Goal: Task Accomplishment & Management: Use online tool/utility

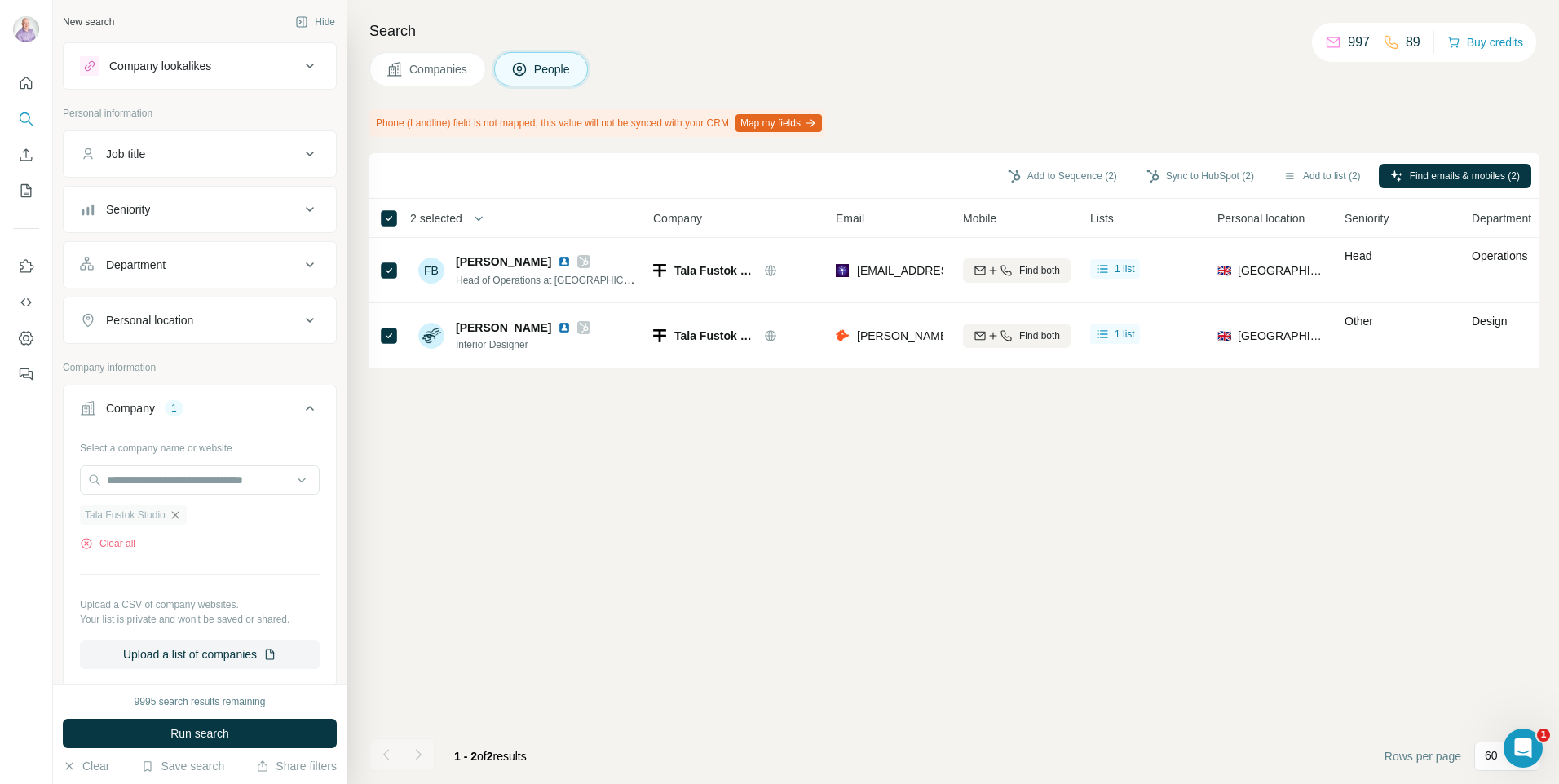
click at [176, 516] on icon "button" at bounding box center [175, 515] width 7 height 7
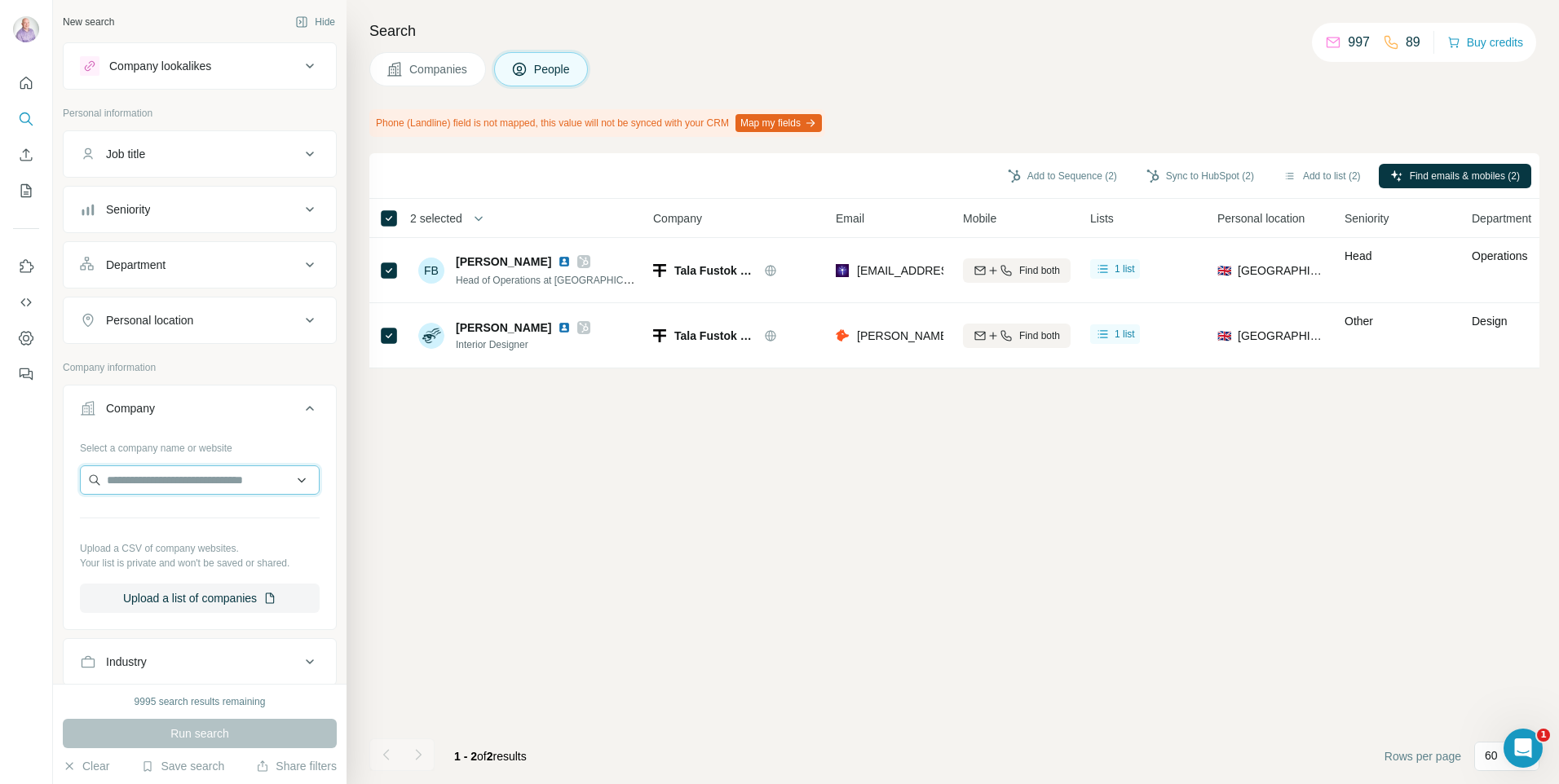
click at [206, 487] on input "text" at bounding box center [200, 481] width 240 height 30
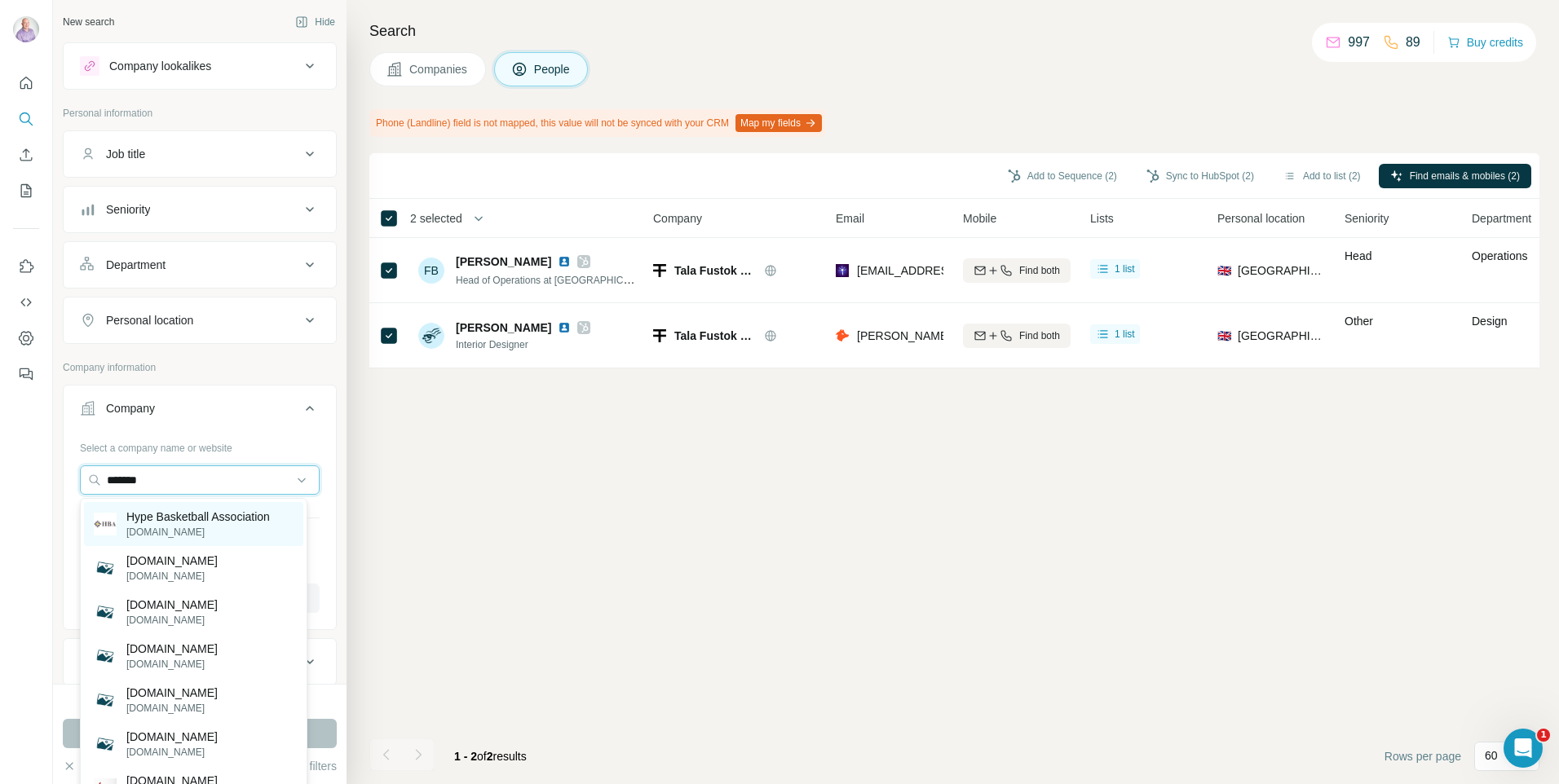
type input "*******"
click at [226, 528] on p "[DOMAIN_NAME]" at bounding box center [198, 532] width 144 height 15
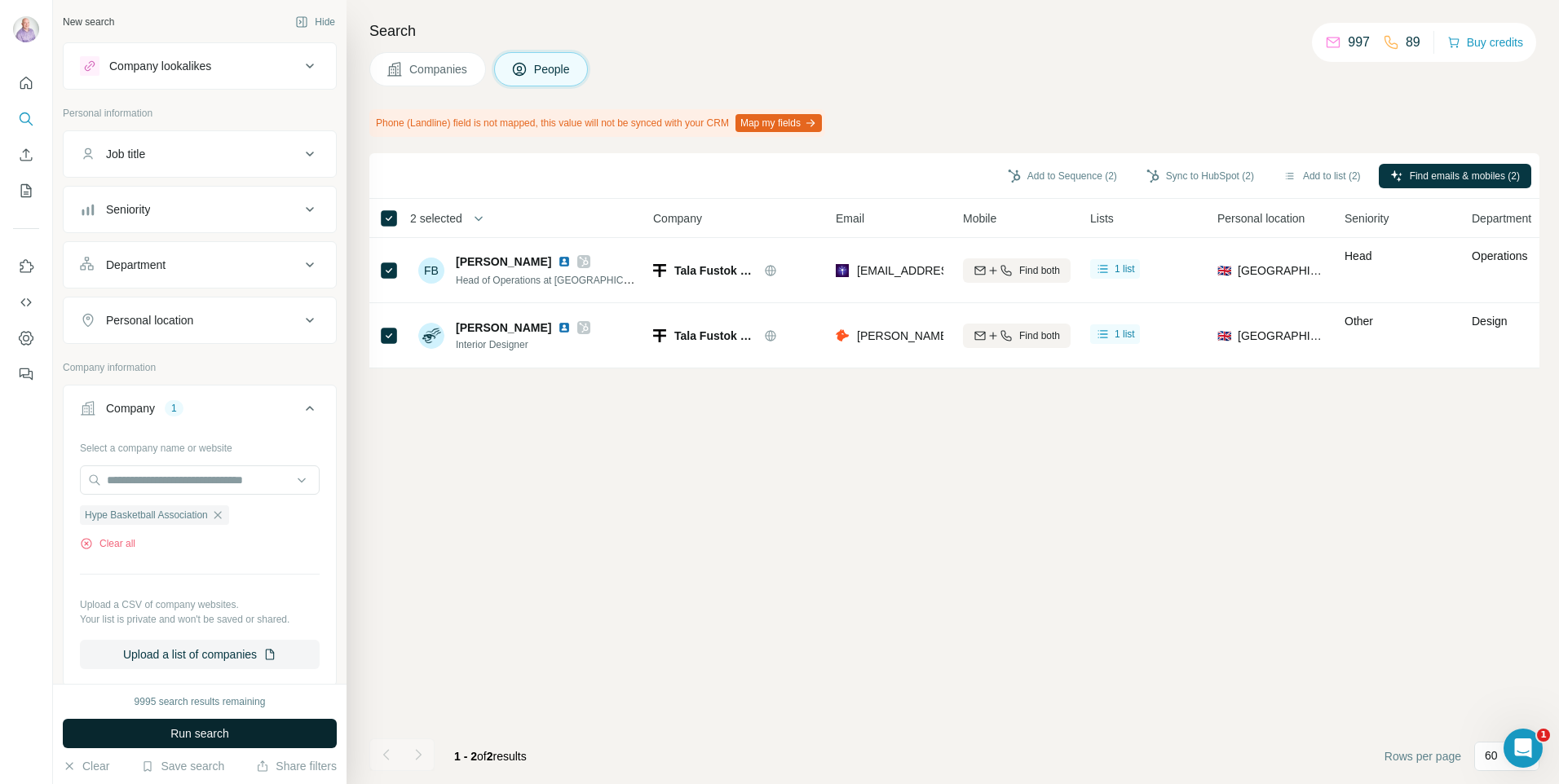
click at [222, 719] on button "Run search" at bounding box center [199, 733] width 274 height 30
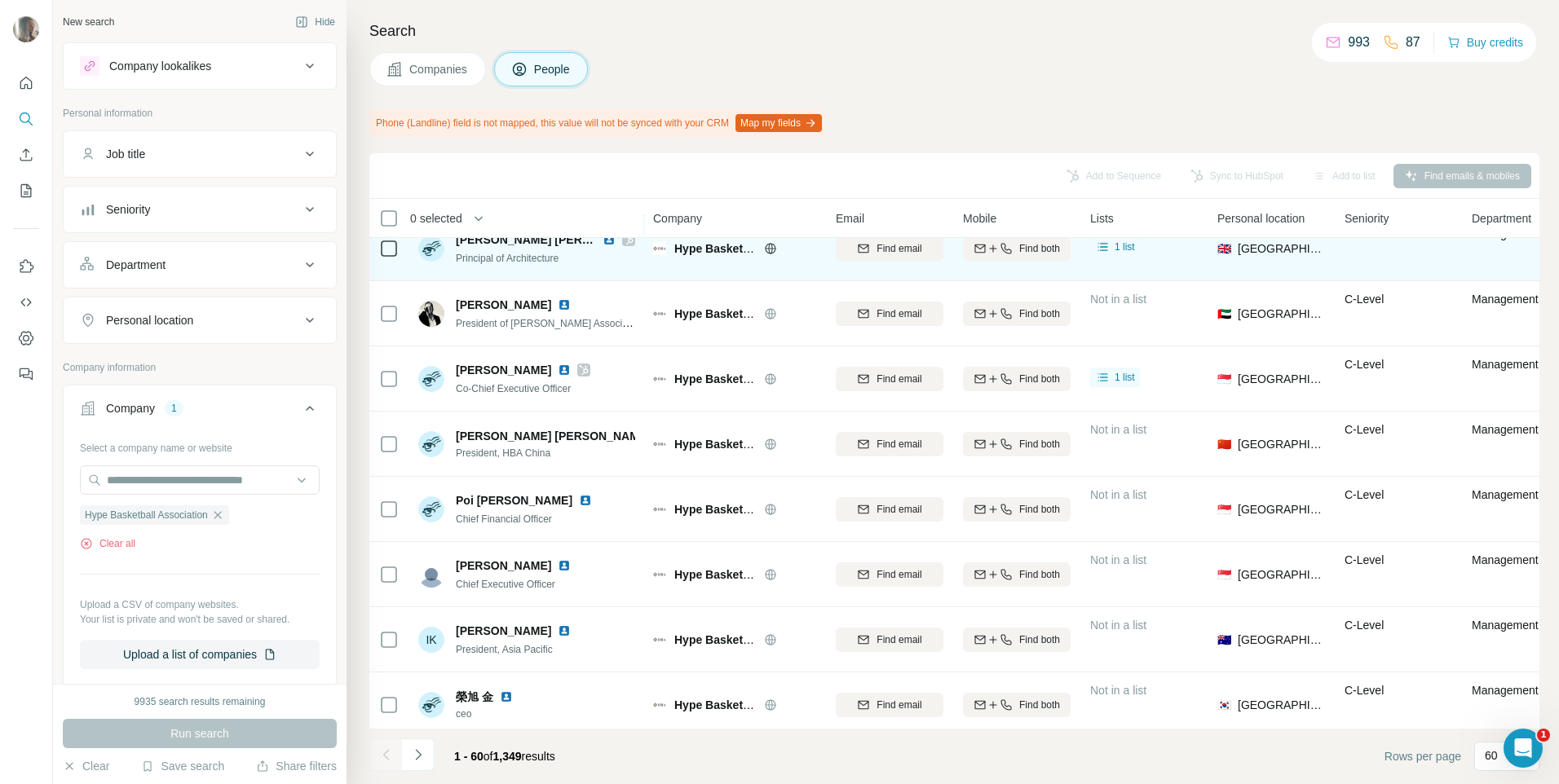
scroll to position [244, 0]
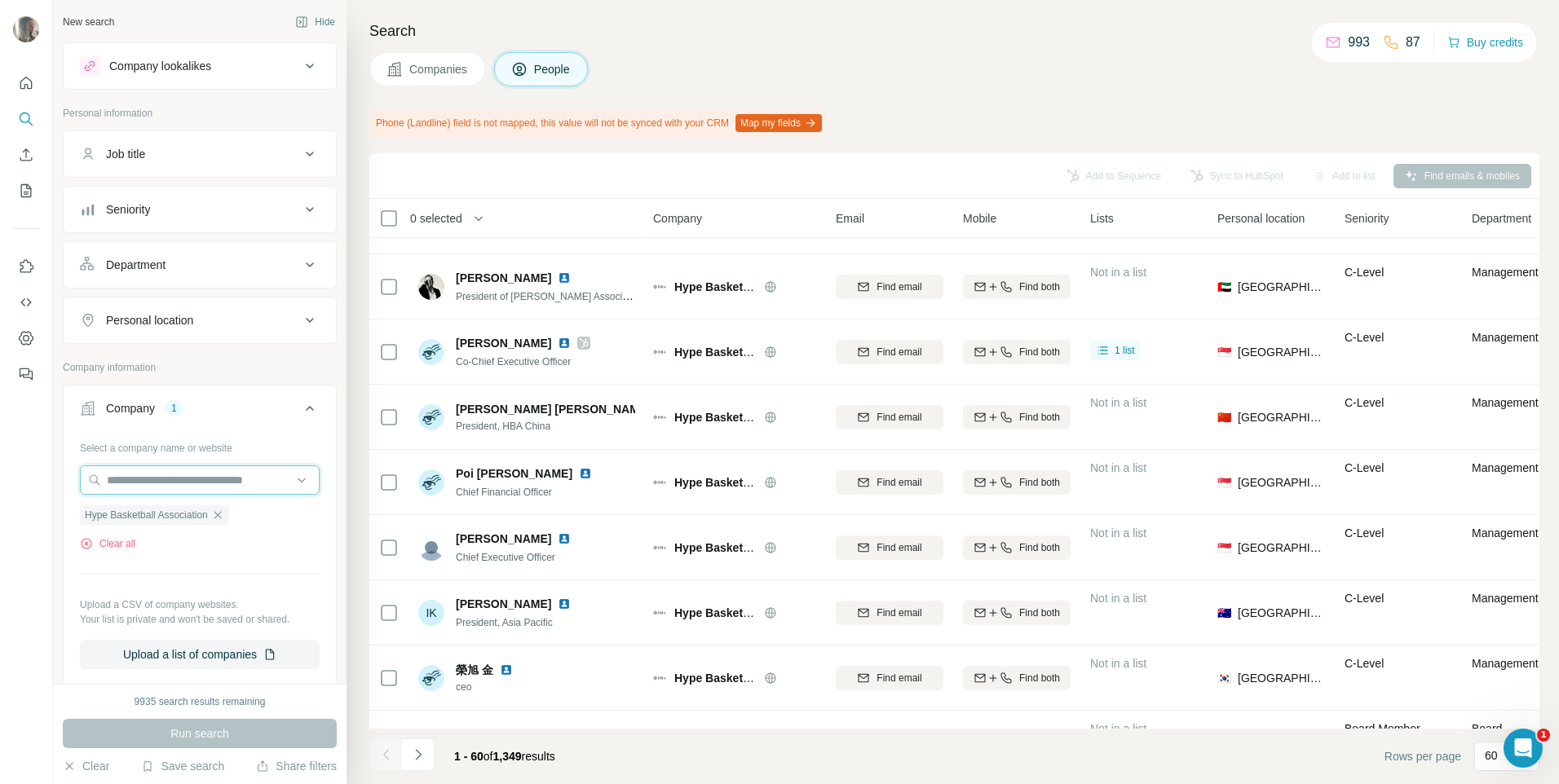
click at [162, 481] on input "text" at bounding box center [200, 481] width 240 height 30
click at [200, 130] on div "Personal information" at bounding box center [199, 118] width 274 height 25
click at [208, 151] on div "Job title" at bounding box center [190, 154] width 220 height 17
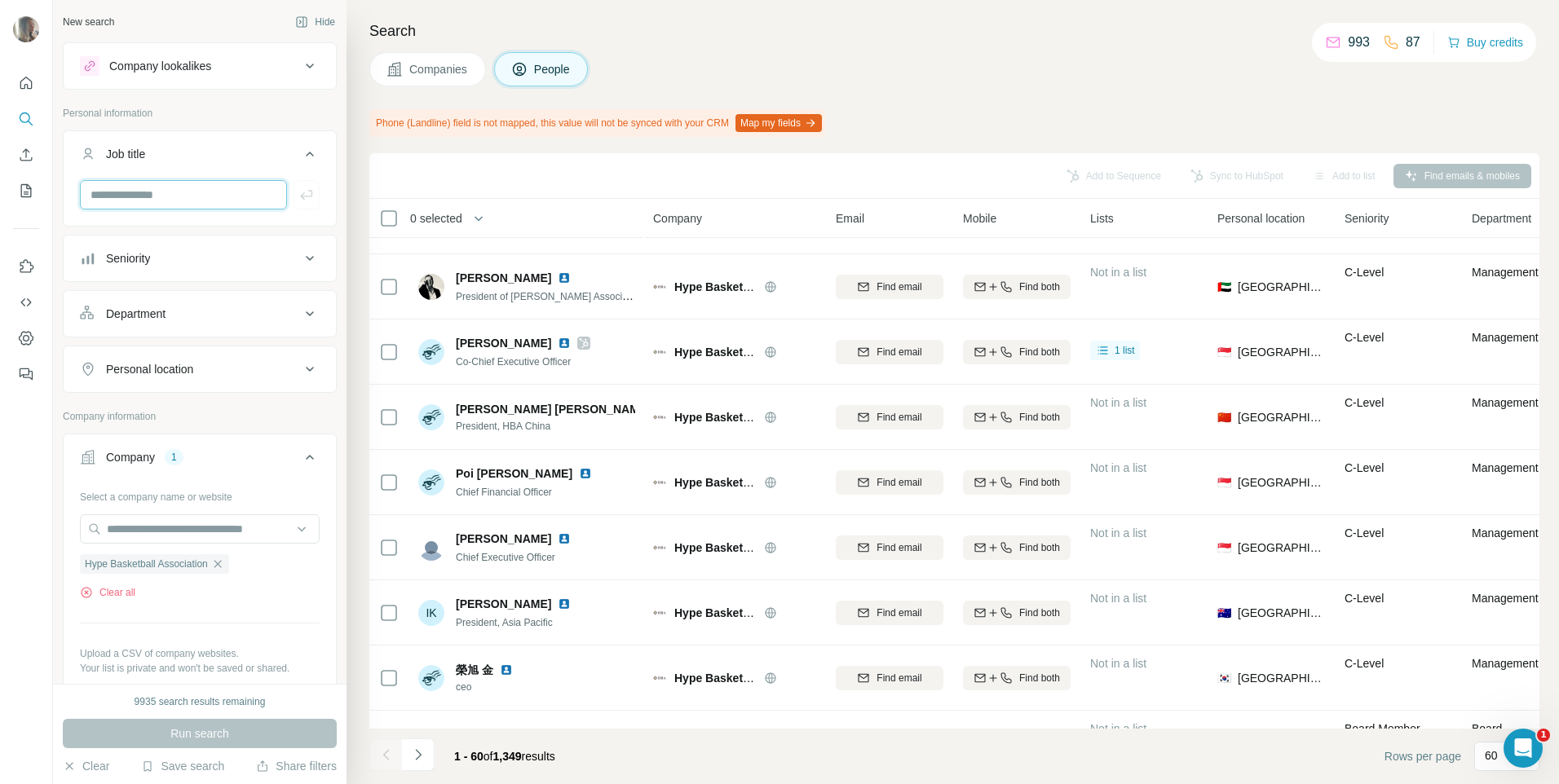
click at [189, 204] on input "text" at bounding box center [184, 195] width 207 height 30
type input "**********"
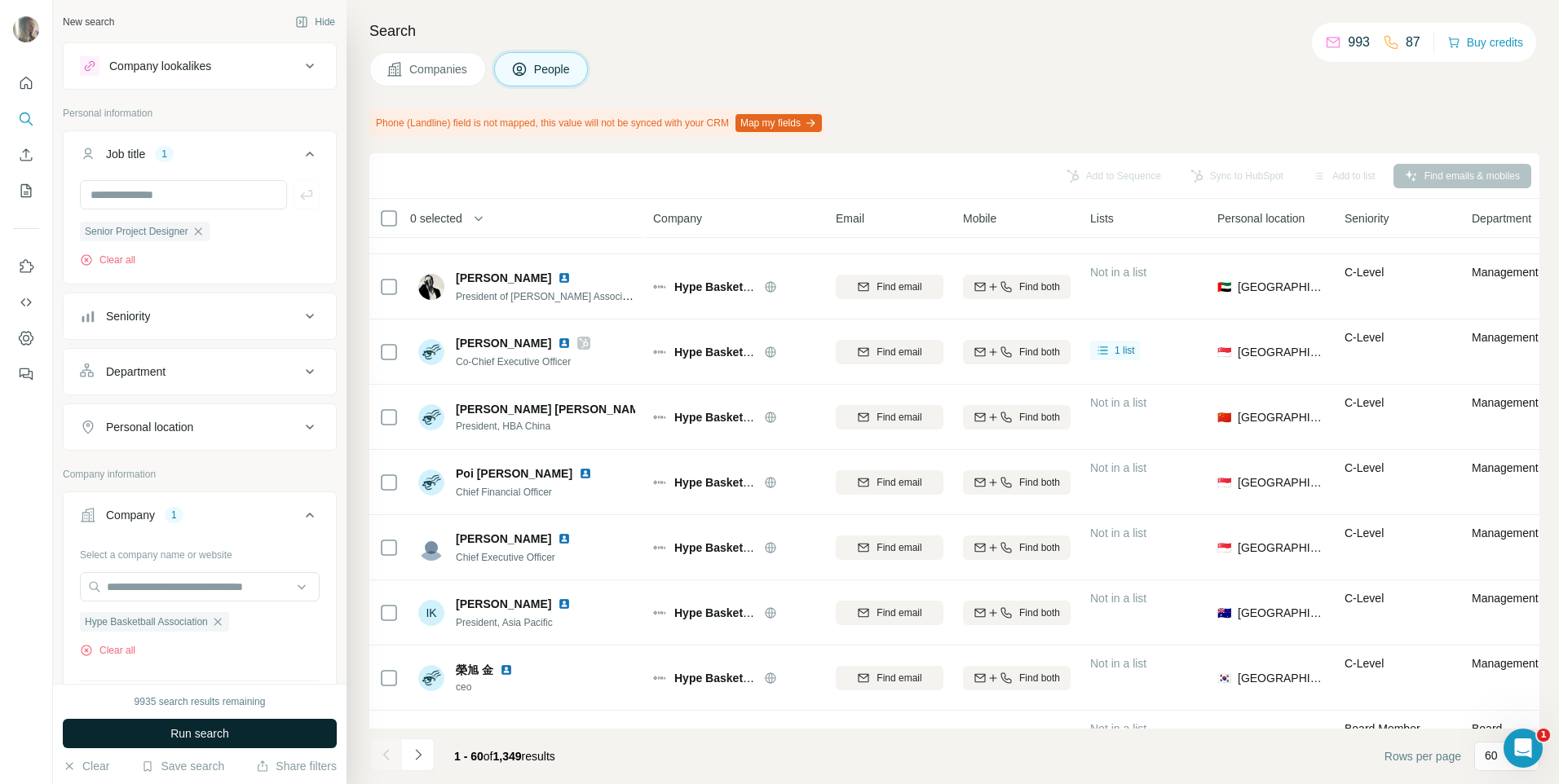
click at [188, 727] on span "Run search" at bounding box center [200, 733] width 59 height 17
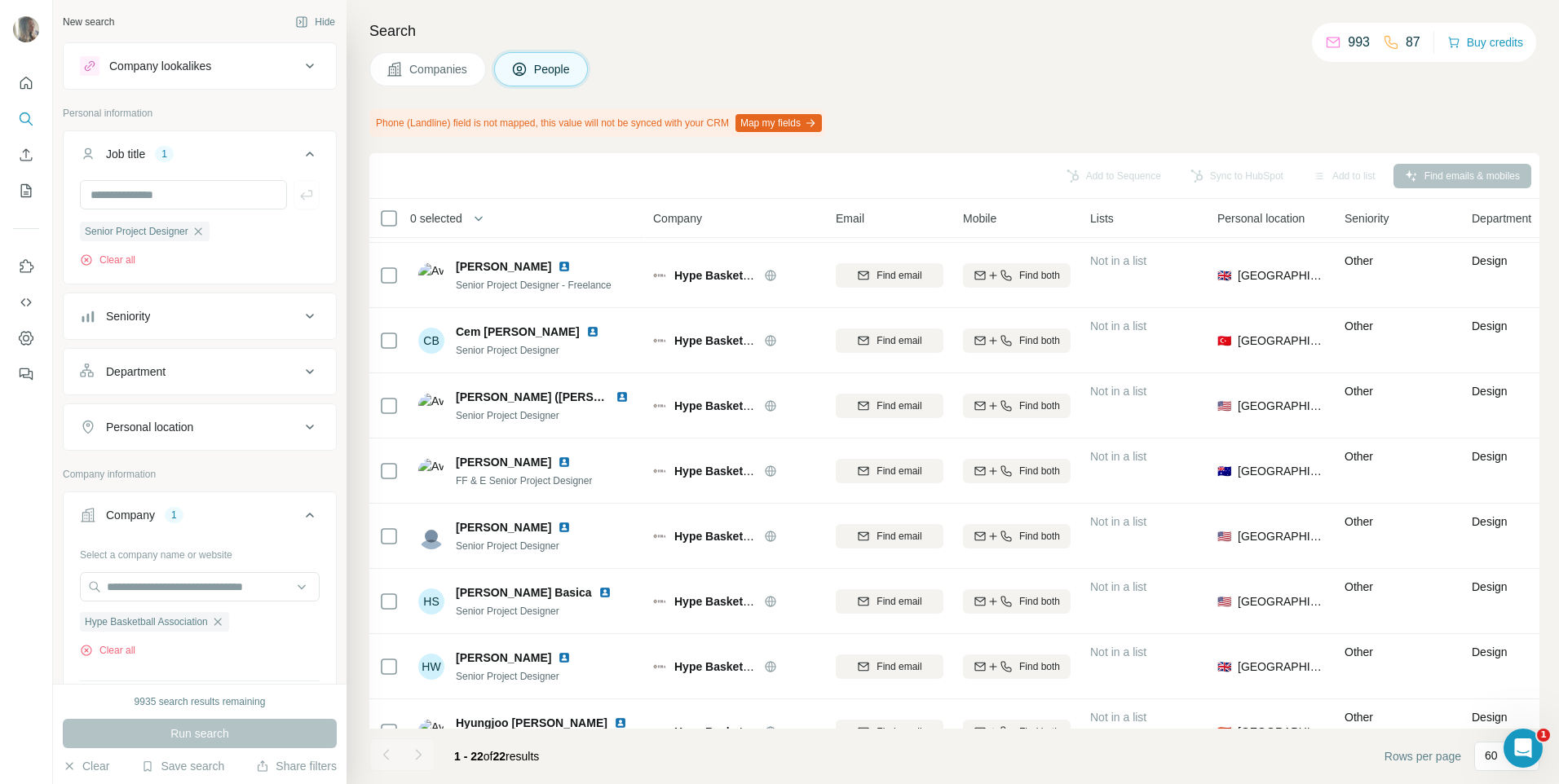
scroll to position [244, 0]
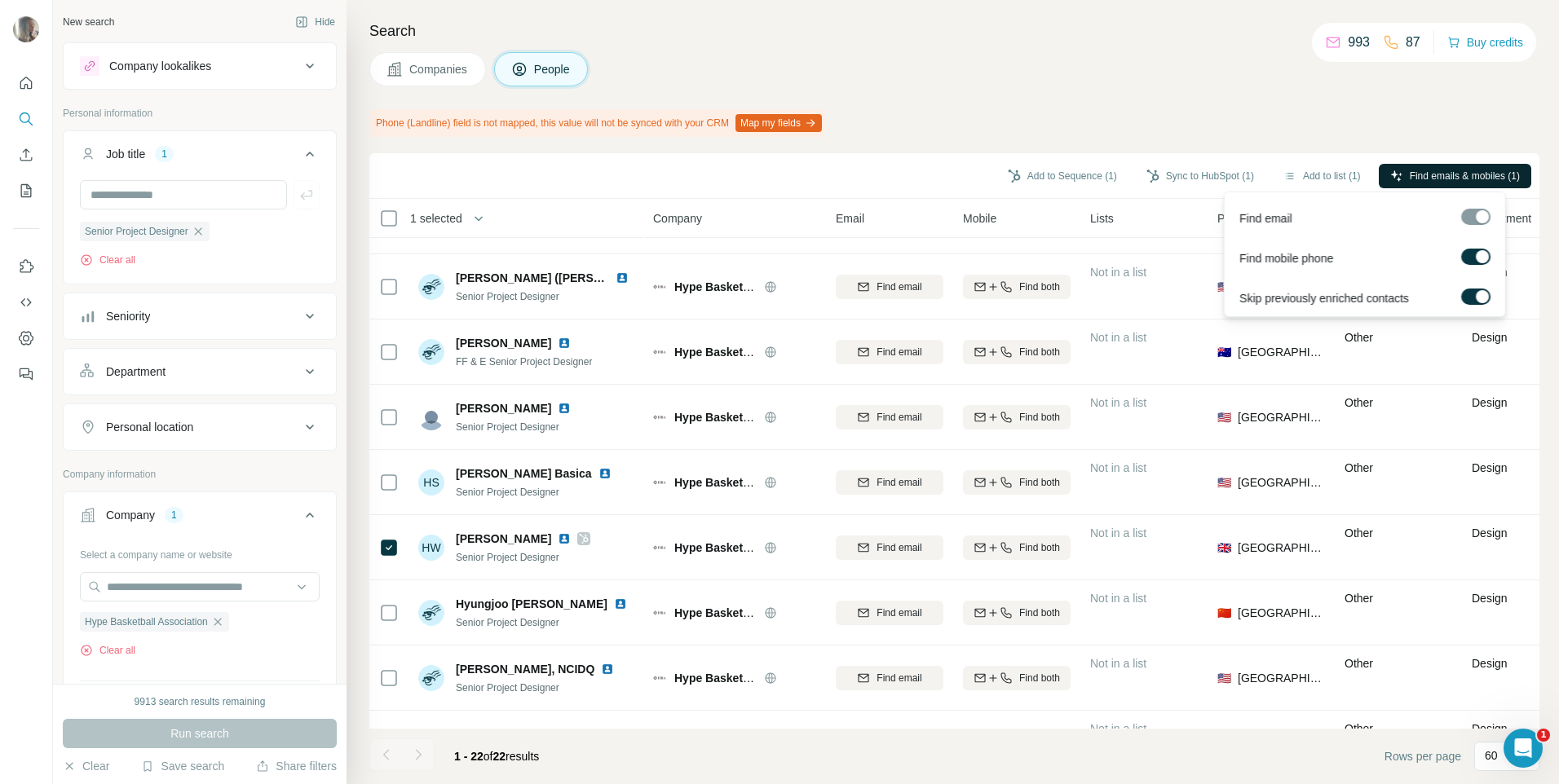
click at [1440, 177] on span "Find emails & mobiles (1)" at bounding box center [1464, 176] width 110 height 15
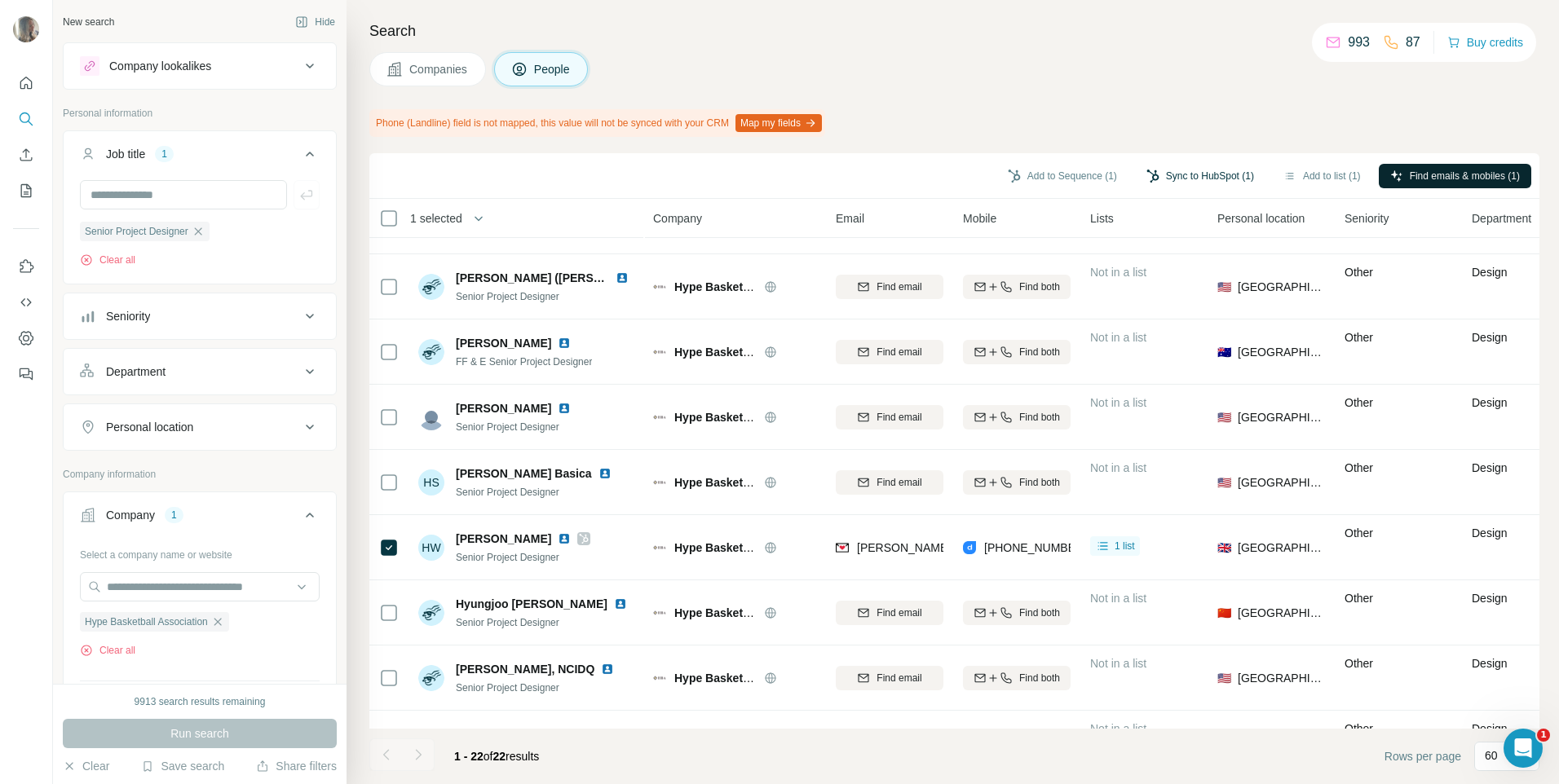
click at [1188, 174] on button "Sync to HubSpot (1)" at bounding box center [1199, 176] width 130 height 25
click at [1152, 289] on button "Sync to HubSpot" at bounding box center [1167, 296] width 181 height 32
click at [450, 80] on button "Companies" at bounding box center [427, 69] width 116 height 34
click at [453, 71] on span "Companies" at bounding box center [439, 69] width 60 height 17
click at [394, 70] on icon at bounding box center [394, 68] width 14 height 14
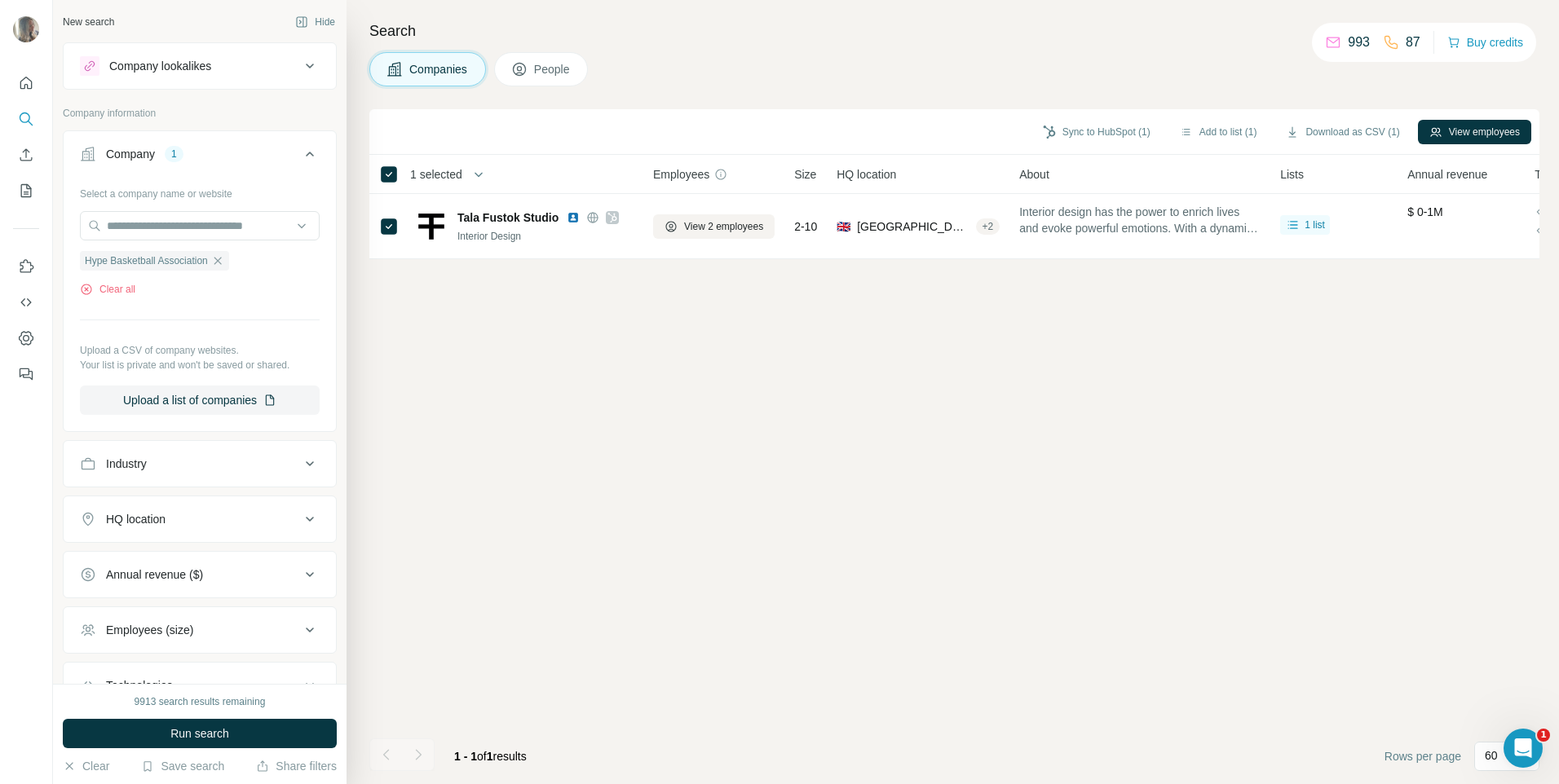
scroll to position [0, 0]
click at [220, 738] on span "Run search" at bounding box center [200, 733] width 59 height 17
